Goal: Task Accomplishment & Management: Use online tool/utility

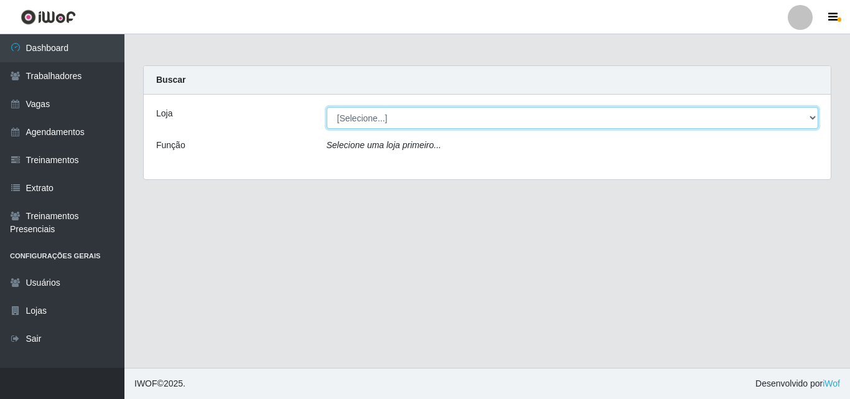
click at [808, 114] on select "[Selecione...] Castelinho Supermercado" at bounding box center [573, 118] width 492 height 22
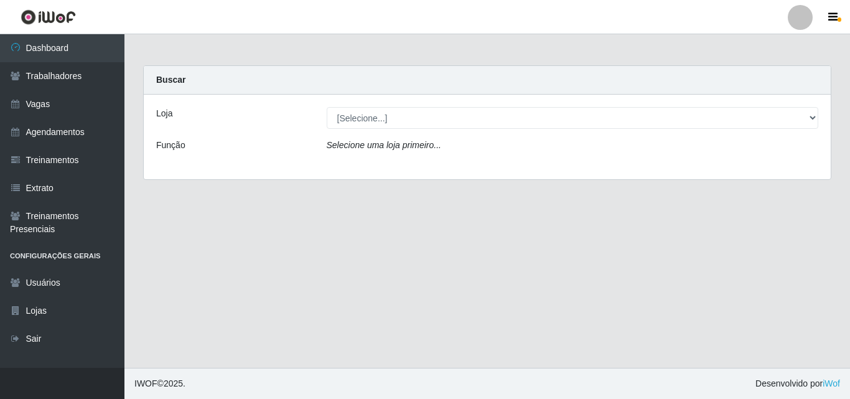
click at [387, 164] on div "Loja [Selecione...] Castelinho Supermercado Função Selecione uma loja primeiro.…" at bounding box center [487, 137] width 687 height 85
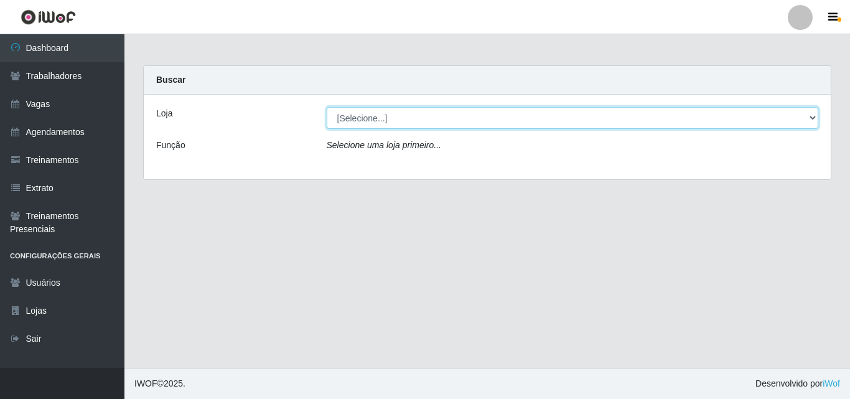
click at [817, 116] on select "[Selecione...] Castelinho Supermercado" at bounding box center [573, 118] width 492 height 22
select select "377"
click at [327, 107] on select "[Selecione...] Castelinho Supermercado" at bounding box center [573, 118] width 492 height 22
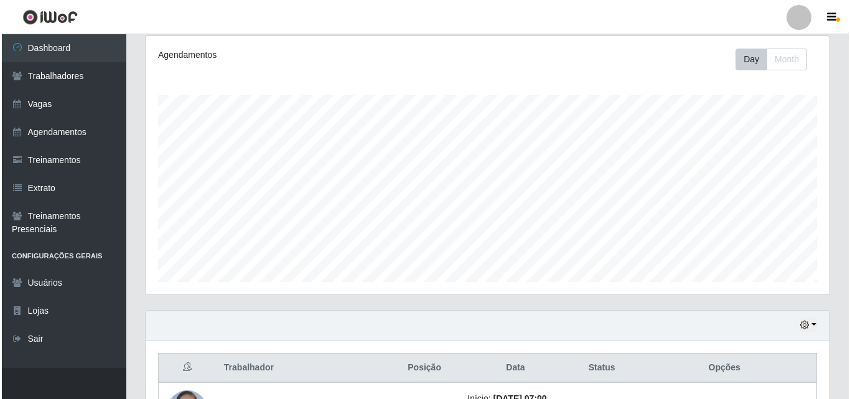
scroll to position [317, 0]
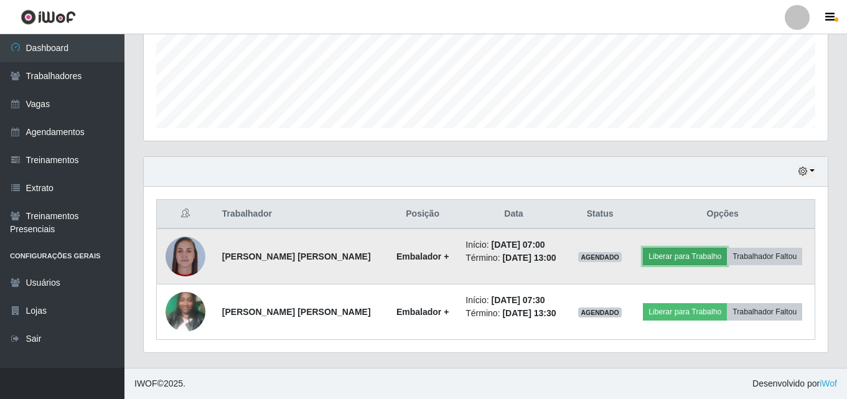
click at [685, 255] on button "Liberar para Trabalho" at bounding box center [685, 256] width 84 height 17
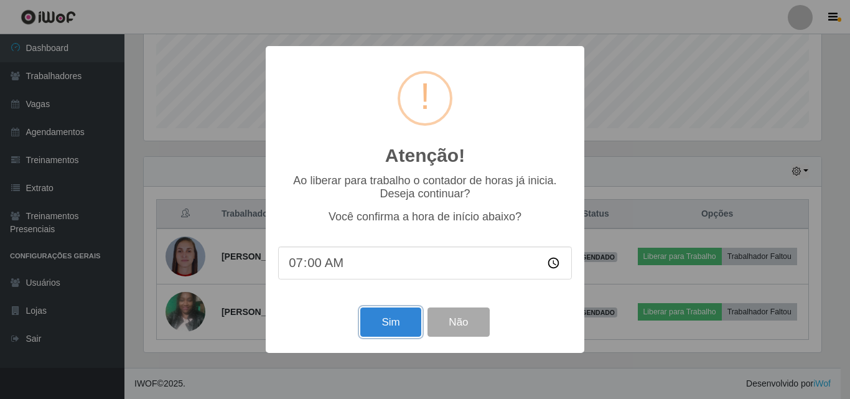
drag, startPoint x: 375, startPoint y: 332, endPoint x: 389, endPoint y: 326, distance: 15.0
click at [375, 332] on button "Sim" at bounding box center [390, 322] width 60 height 29
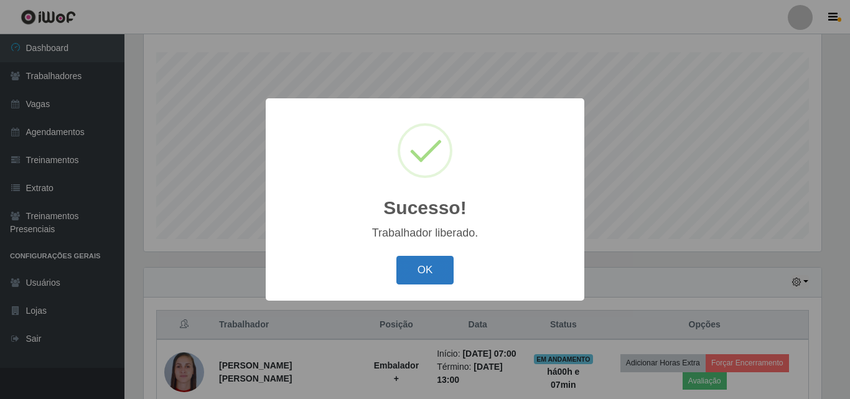
click at [425, 278] on button "OK" at bounding box center [426, 270] width 58 height 29
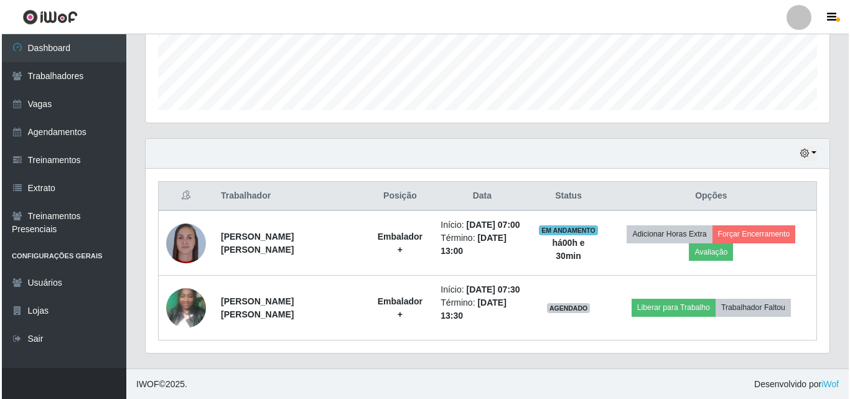
scroll to position [336, 0]
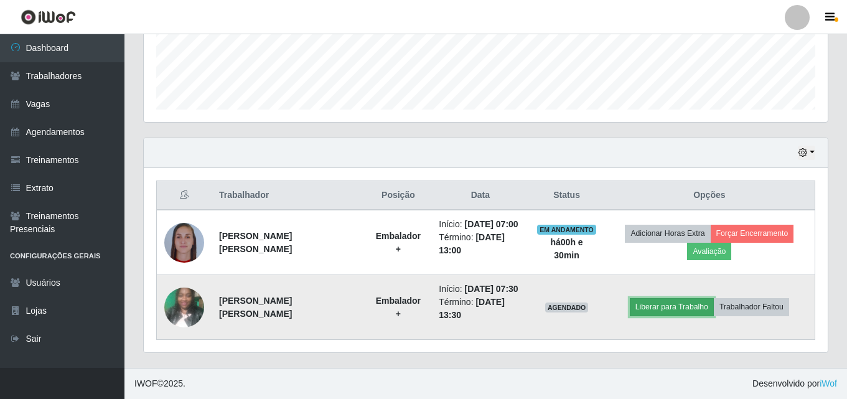
click at [656, 308] on button "Liberar para Trabalho" at bounding box center [672, 306] width 84 height 17
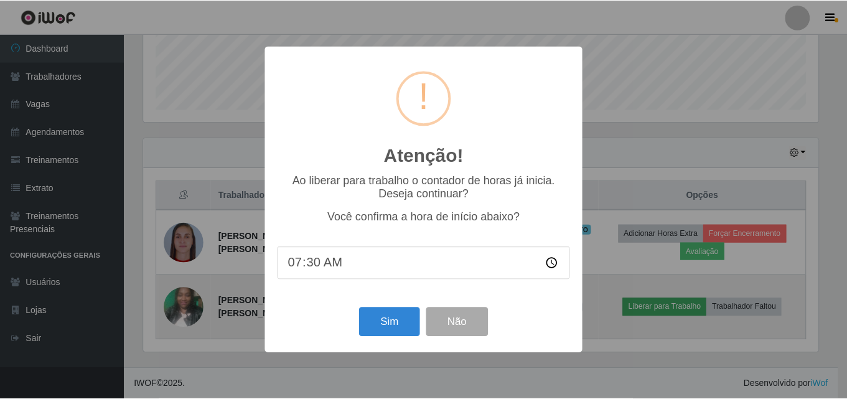
scroll to position [258, 678]
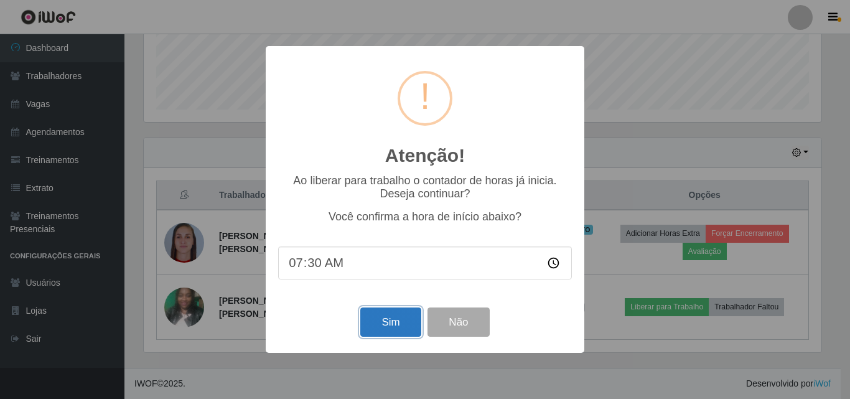
click at [369, 316] on button "Sim" at bounding box center [390, 322] width 60 height 29
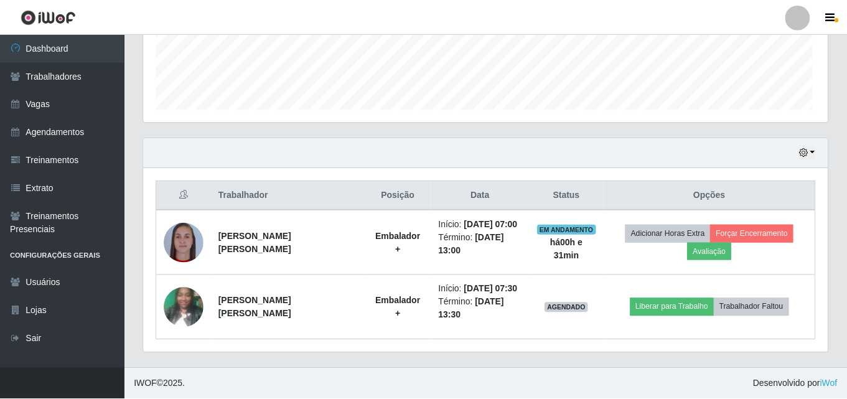
scroll to position [258, 684]
